Goal: Information Seeking & Learning: Learn about a topic

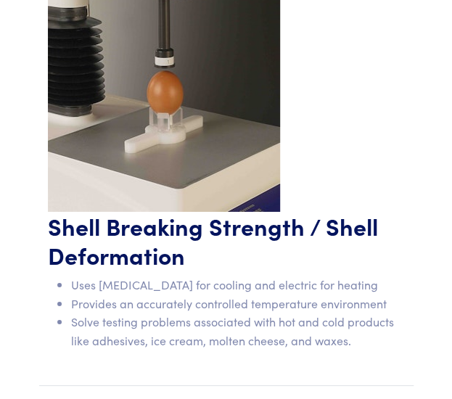
scroll to position [2465, 0]
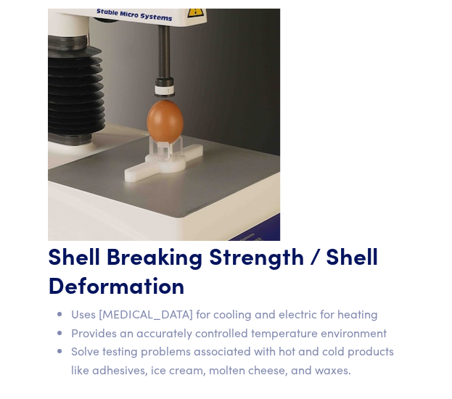
click at [352, 241] on h1 "Shell Breaking Strength / Shell Deformation" at bounding box center [226, 270] width 357 height 58
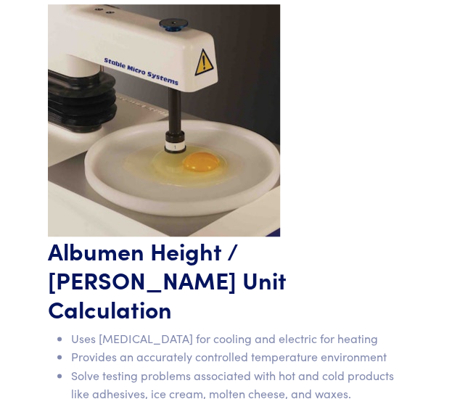
scroll to position [2900, 0]
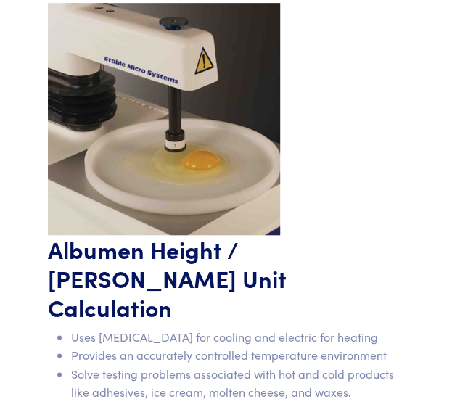
click at [204, 248] on h1 "Albumen Height / [PERSON_NAME] Unit Calculation" at bounding box center [226, 278] width 357 height 87
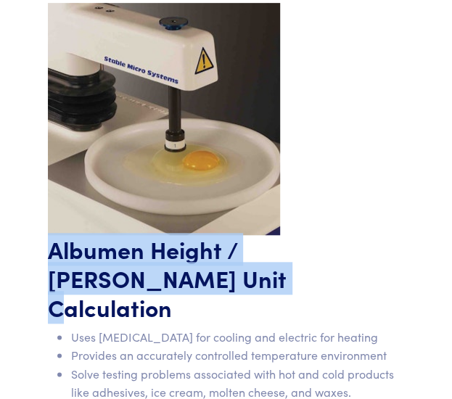
drag, startPoint x: 32, startPoint y: 231, endPoint x: 144, endPoint y: 253, distance: 113.8
click at [144, 253] on section "Whole Egg Weight Uses liquid nitrogen for cooling and electric for heating Prov…" at bounding box center [226, 208] width 392 height 2932
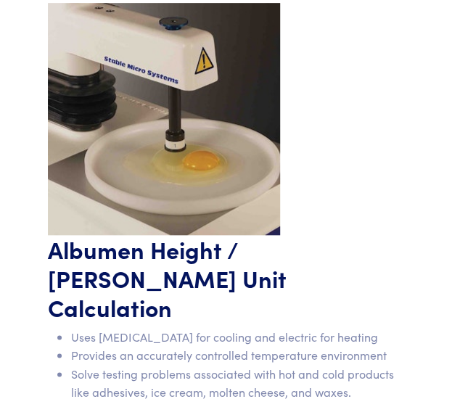
click at [200, 262] on h1 "Albumen Height / [PERSON_NAME] Unit Calculation" at bounding box center [226, 278] width 357 height 87
click at [410, 258] on div "Albumen Height / Haugh Unit Calculation Uses liquid nitrogen for cooling and el…" at bounding box center [226, 324] width 374 height 178
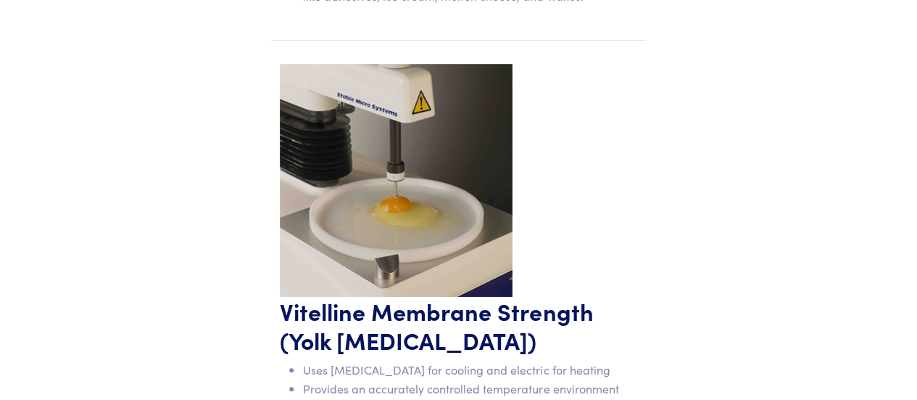
scroll to position [3698, 0]
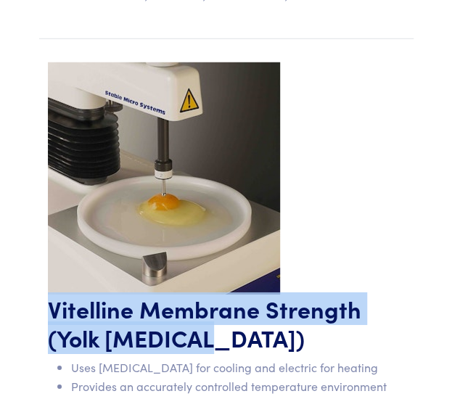
drag, startPoint x: 36, startPoint y: 255, endPoint x: 233, endPoint y: 294, distance: 200.9
copy h1 "Vitelline Membrane Strength (Yolk [MEDICAL_DATA])"
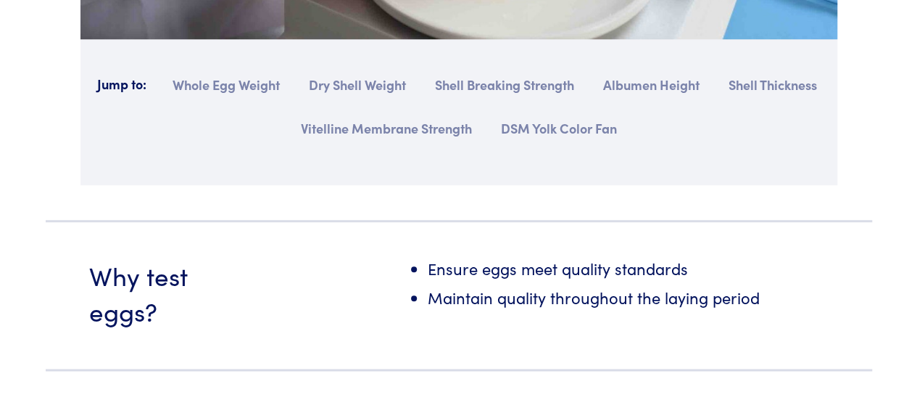
scroll to position [866, 0]
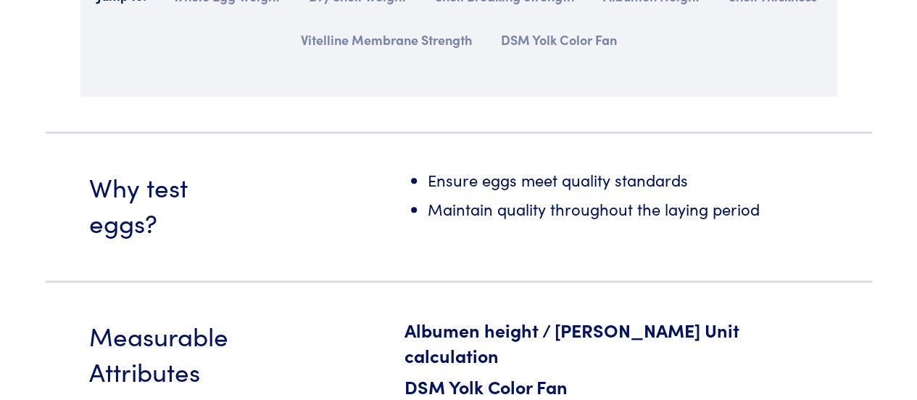
scroll to position [798, 0]
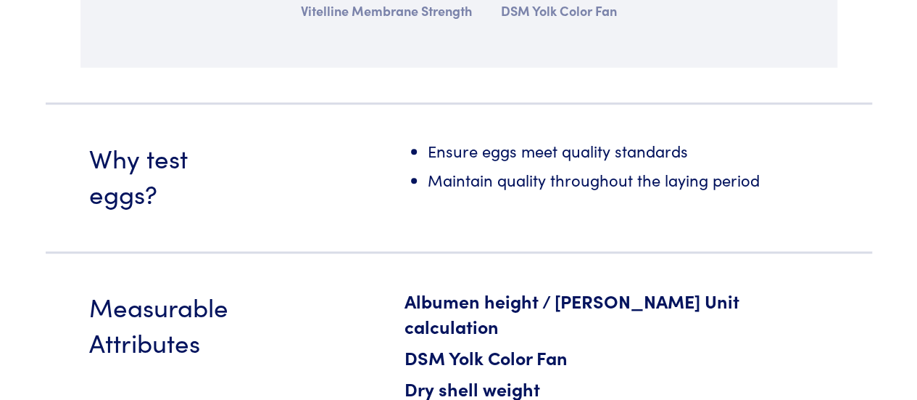
click at [667, 169] on li "Maintain quality throughout the laying period" at bounding box center [628, 182] width 401 height 29
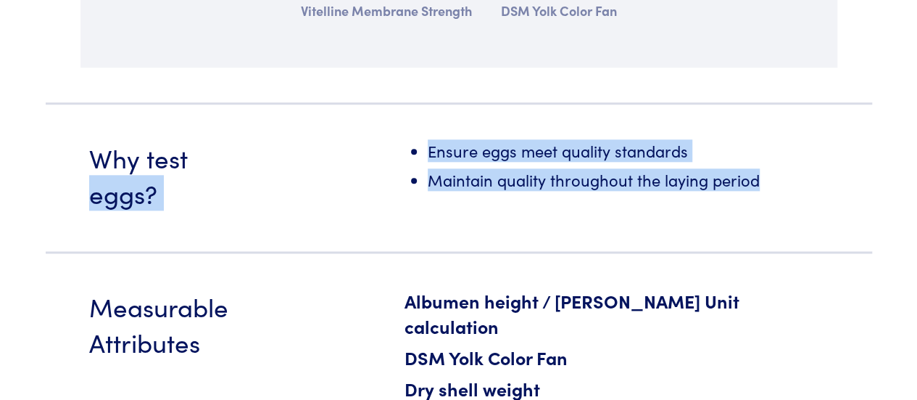
drag, startPoint x: 761, startPoint y: 181, endPoint x: 277, endPoint y: 163, distance: 484.7
click at [277, 163] on section "Why test eggs? Ensure eggs meet quality standards Maintain quality throughout t…" at bounding box center [459, 176] width 827 height 149
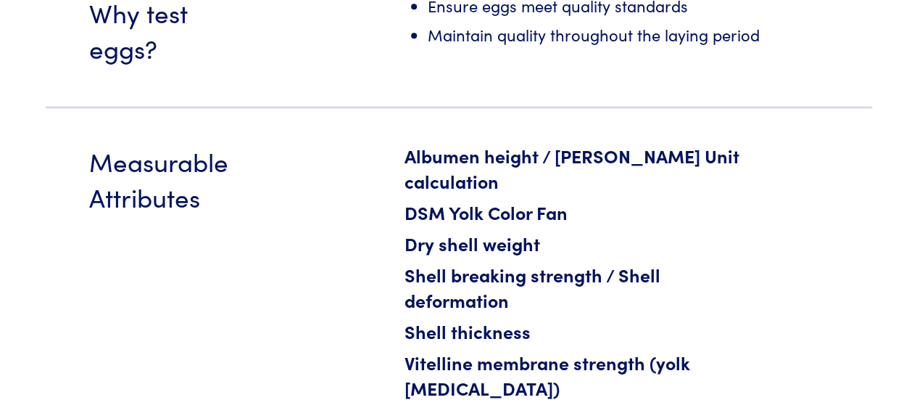
click at [276, 165] on section "Measurable Attributes Albumen height / [PERSON_NAME] Unit calculation DSM Yolk …" at bounding box center [459, 289] width 827 height 366
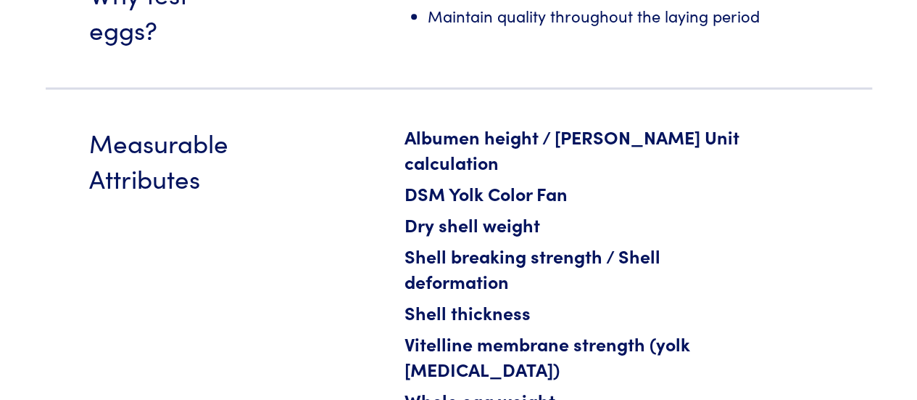
scroll to position [1088, 0]
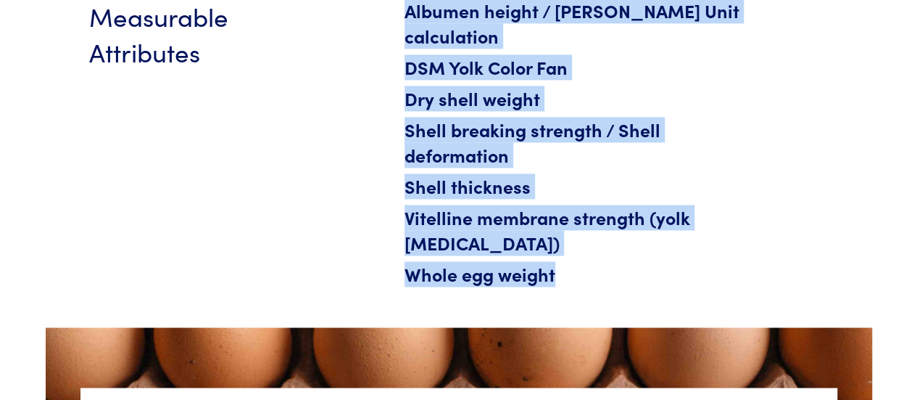
drag, startPoint x: 488, startPoint y: 225, endPoint x: 363, endPoint y: 18, distance: 242.4
click at [363, 18] on section "Measurable Attributes Albumen height / [PERSON_NAME] Unit calculation DSM Yolk …" at bounding box center [459, 144] width 827 height 366
copy div "Albumen height / [PERSON_NAME] Unit calculation DSM Yolk Color Fan Dry shell we…"
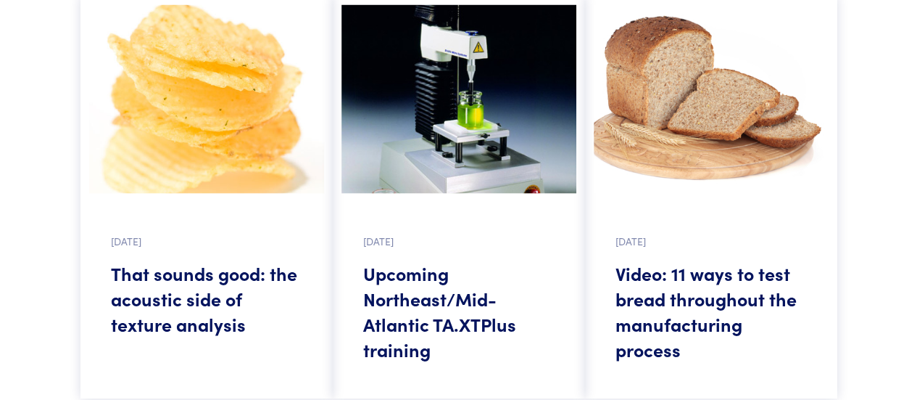
scroll to position [1378, 0]
